Goal: Task Accomplishment & Management: Manage account settings

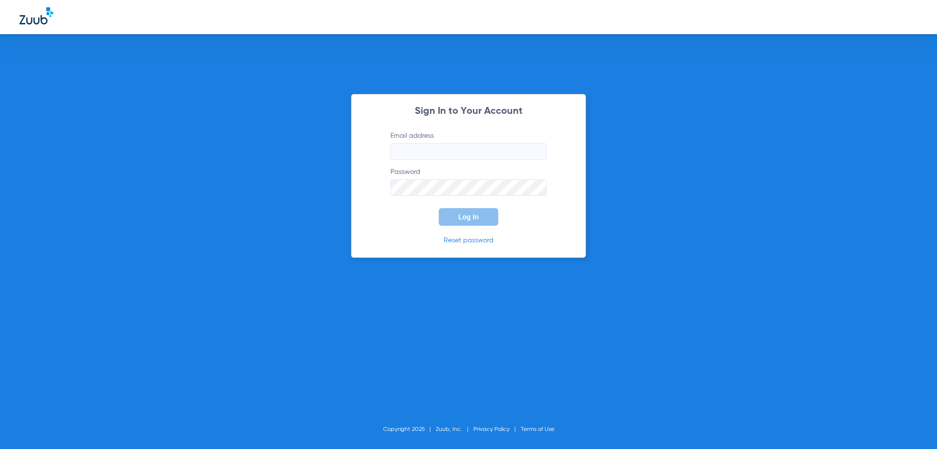
type input "[EMAIL_ADDRESS][DOMAIN_NAME]"
click at [461, 220] on span "Log In" at bounding box center [468, 217] width 21 height 8
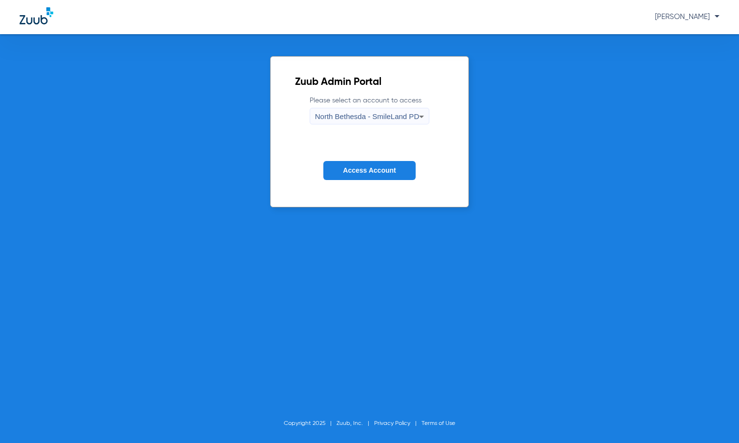
click at [398, 114] on span "North Bethesda - SmileLand PD" at bounding box center [367, 116] width 104 height 8
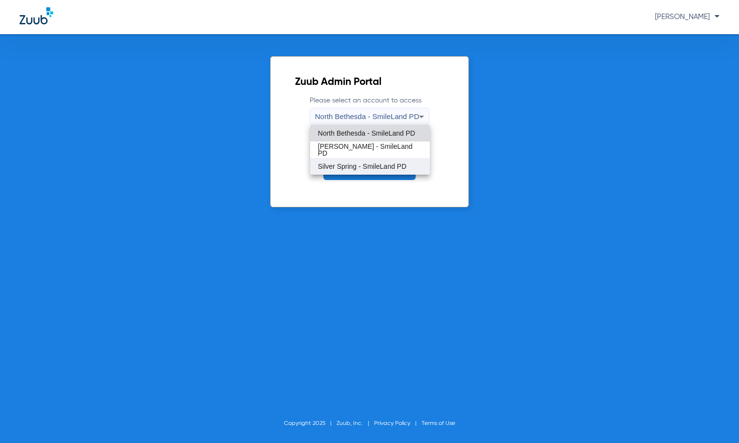
click at [372, 164] on span "Silver Spring - SmileLand PD" at bounding box center [362, 166] width 88 height 7
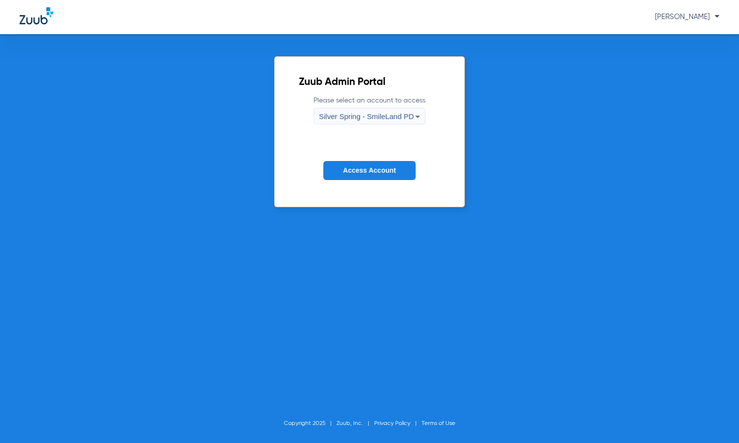
click at [371, 167] on span "Access Account" at bounding box center [369, 170] width 53 height 8
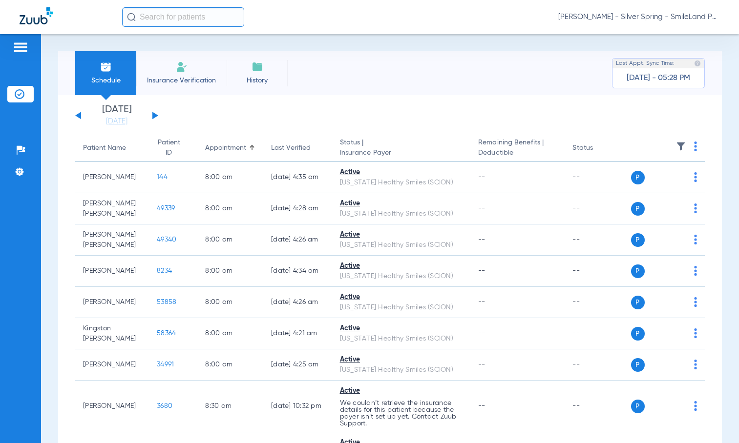
click at [690, 141] on th at bounding box center [668, 148] width 74 height 27
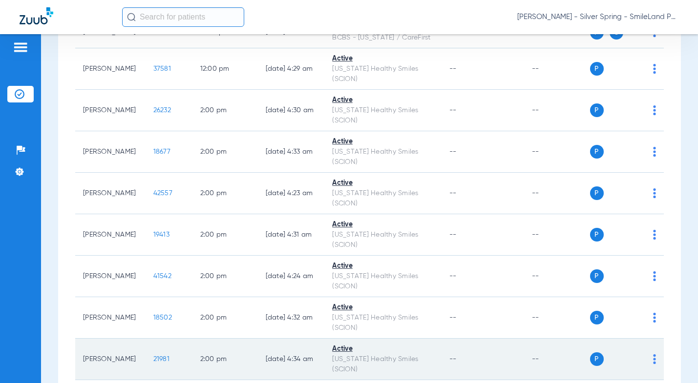
scroll to position [2343, 0]
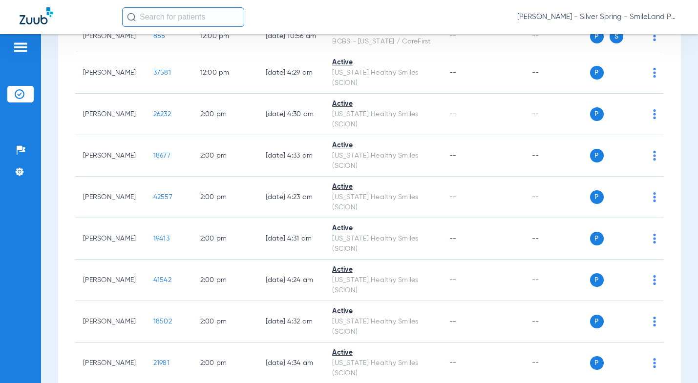
click at [689, 92] on div "Schedule Insurance Verification History Last Appt. Sync Time: [DATE] - 08:07 AM…" at bounding box center [369, 208] width 657 height 349
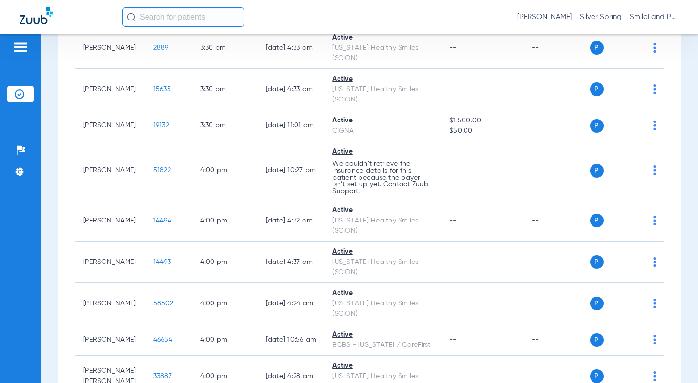
scroll to position [3349, 0]
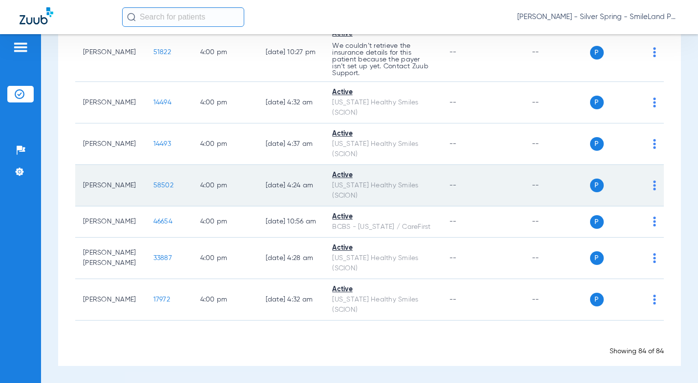
drag, startPoint x: 688, startPoint y: 68, endPoint x: 518, endPoint y: 178, distance: 202.1
click at [688, 68] on div "Schedule Insurance Verification History Last Appt. Sync Time: [DATE] - 08:14 AM…" at bounding box center [369, 208] width 657 height 349
